Goal: Task Accomplishment & Management: Manage account settings

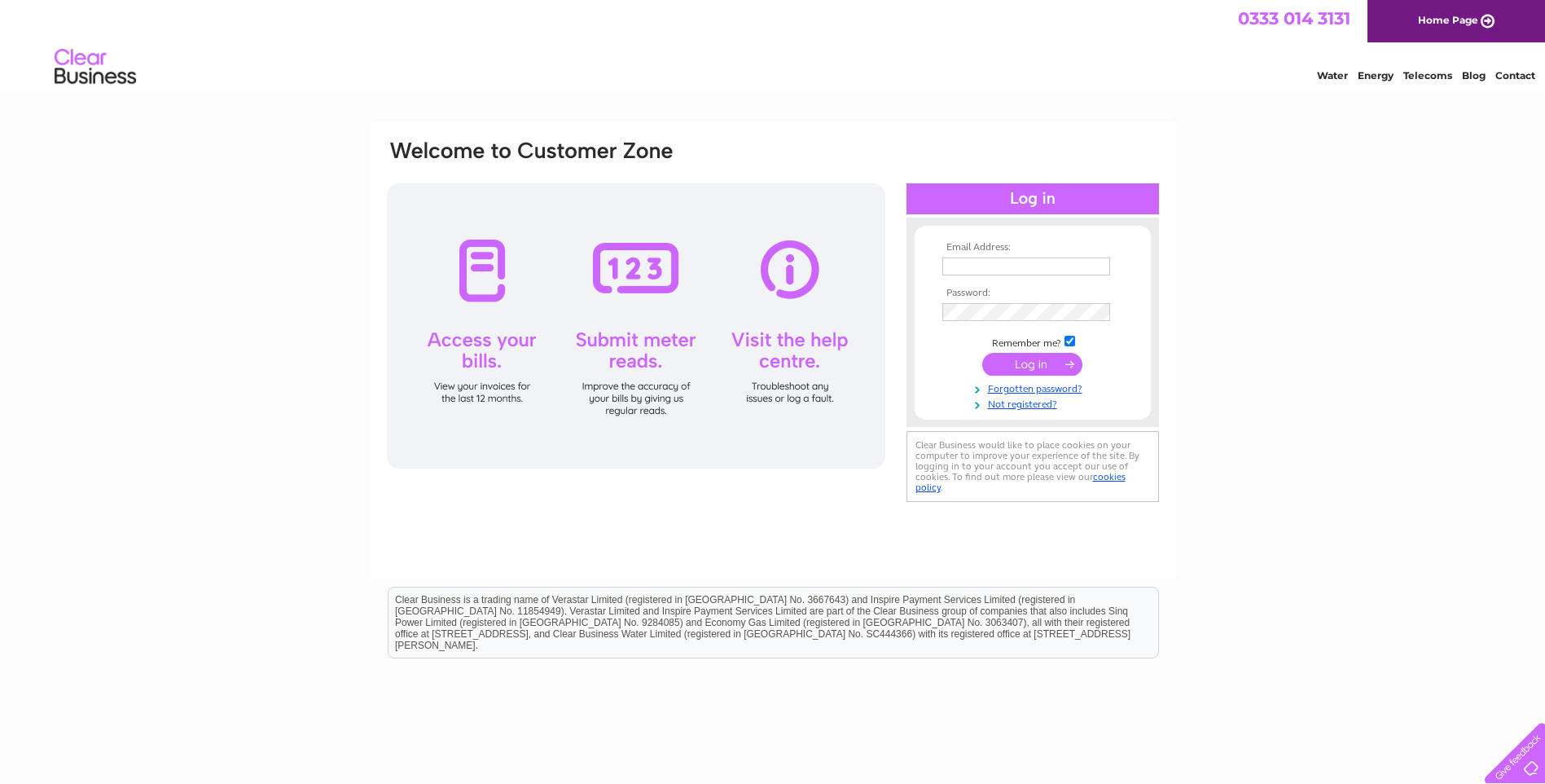
type input "graeme@raynorgroup.co.uk"
click at [1024, 366] on input "submit" at bounding box center [1032, 364] width 100 height 22
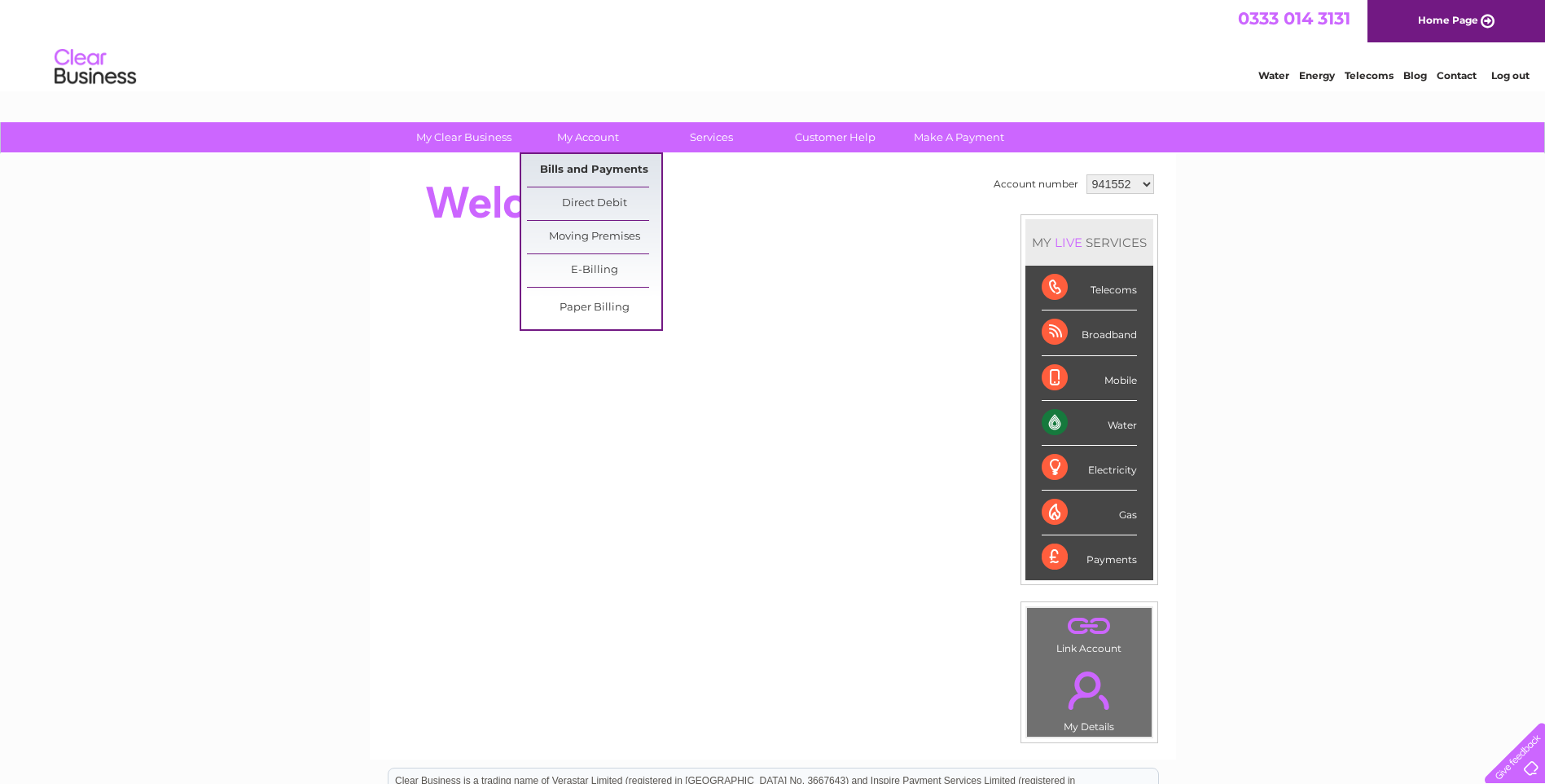
click at [632, 169] on link "Bills and Payments" at bounding box center [594, 170] width 134 height 32
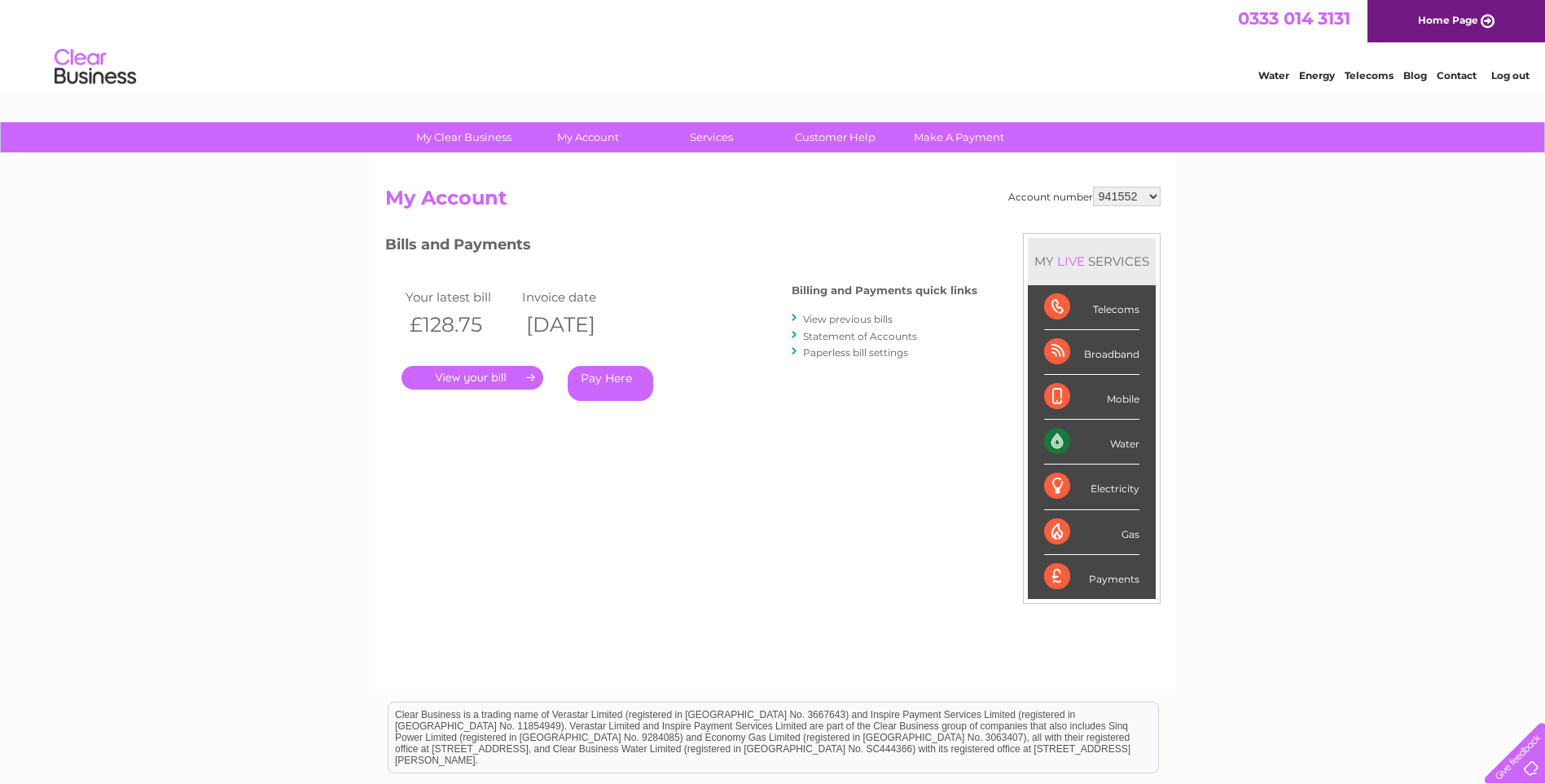
click at [466, 372] on link "." at bounding box center [472, 377] width 142 height 23
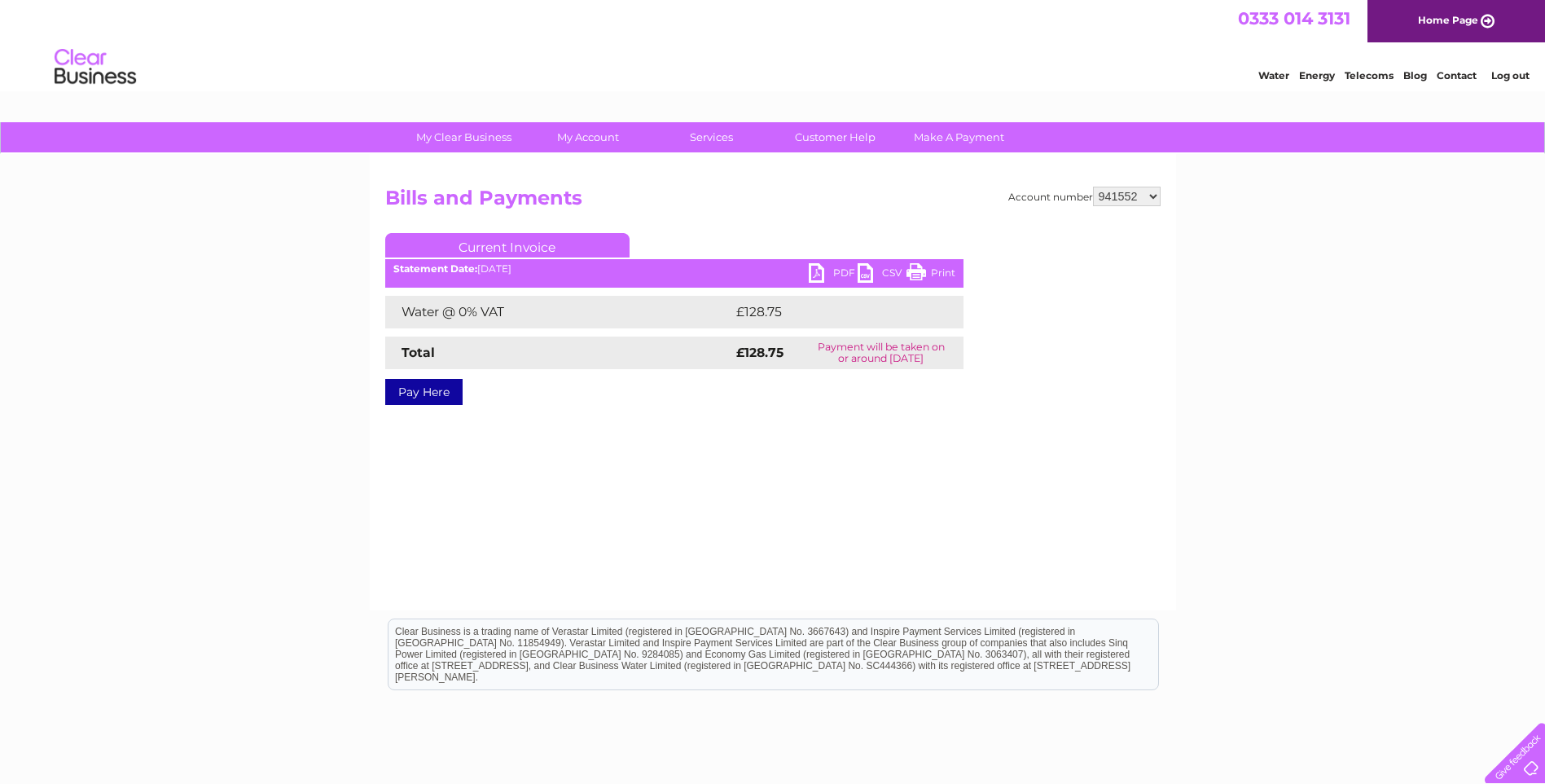
click at [833, 268] on link "PDF" at bounding box center [833, 275] width 49 height 23
